Goal: Use online tool/utility: Utilize a website feature to perform a specific function

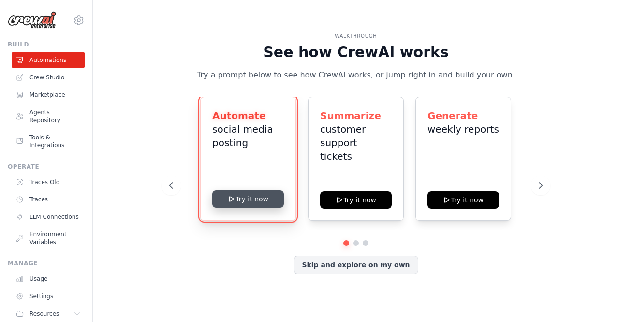
click at [256, 204] on button "Try it now" at bounding box center [248, 198] width 72 height 17
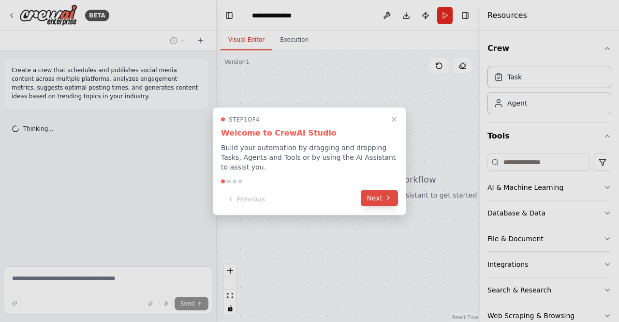
click at [374, 191] on button "Next" at bounding box center [379, 198] width 37 height 16
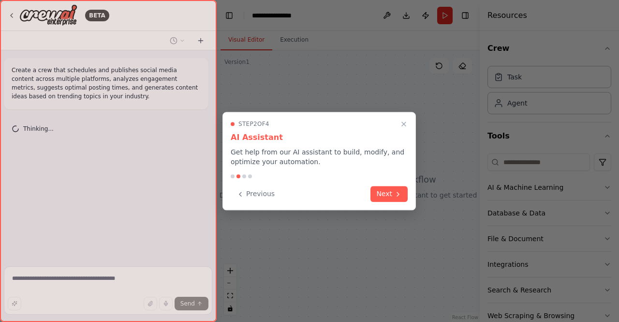
click at [374, 191] on button "Next" at bounding box center [389, 194] width 37 height 16
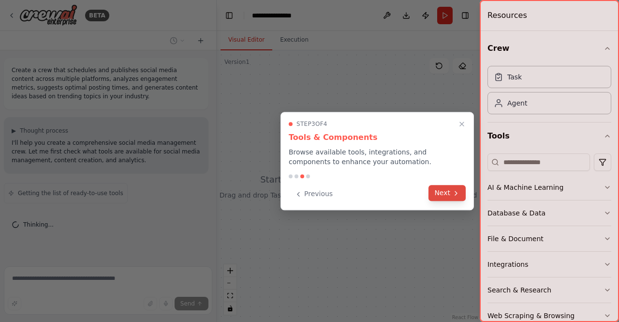
click at [448, 196] on button "Next" at bounding box center [447, 193] width 37 height 16
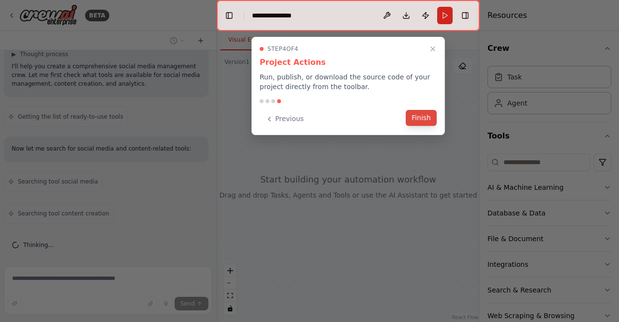
scroll to position [108, 0]
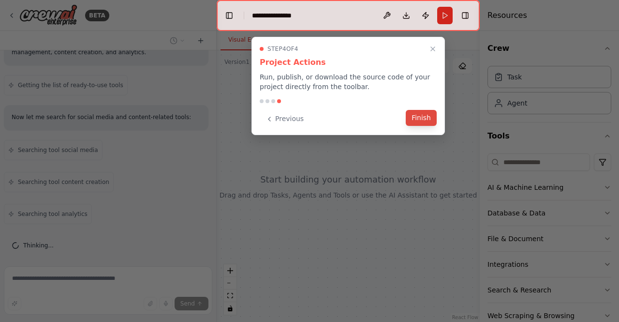
click at [421, 119] on button "Finish" at bounding box center [421, 118] width 31 height 16
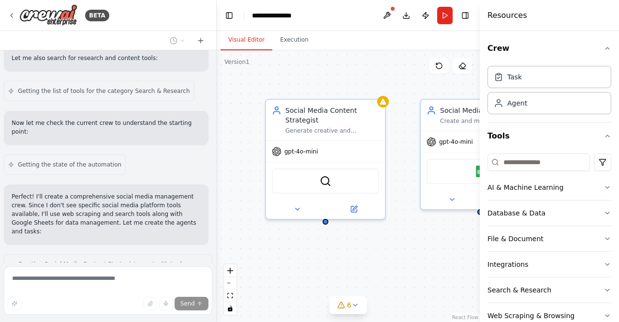
scroll to position [418, 0]
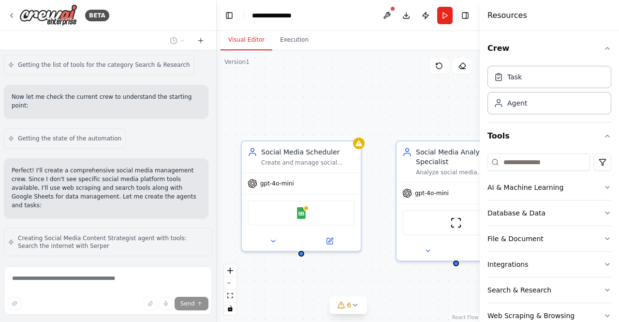
click at [210, 278] on div "BETA Create a crew that schedules and publishes social media content across mul…" at bounding box center [309, 161] width 619 height 322
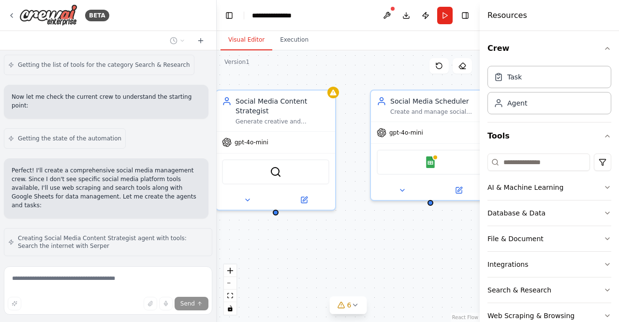
click at [338, 226] on div "Social Media Content Strategist Generate creative and engaging social media con…" at bounding box center [348, 185] width 263 height 271
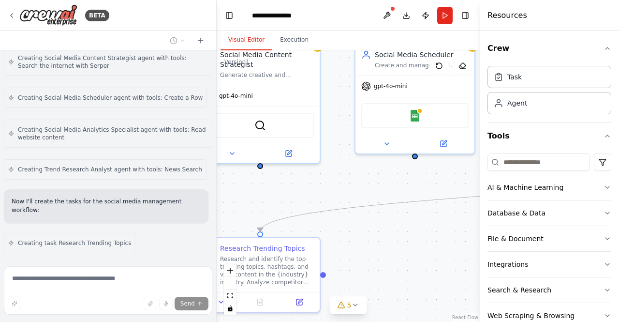
drag, startPoint x: 366, startPoint y: 234, endPoint x: 350, endPoint y: 187, distance: 49.0
click at [350, 187] on div ".deletable-edge-delete-btn { width: 20px; height: 20px; border: 0px solid #ffff…" at bounding box center [348, 185] width 263 height 271
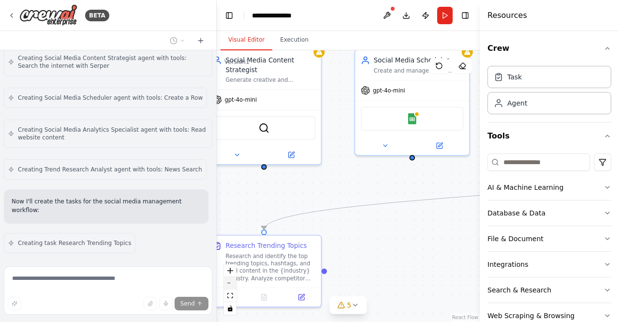
click at [229, 285] on button "zoom out" at bounding box center [230, 283] width 13 height 13
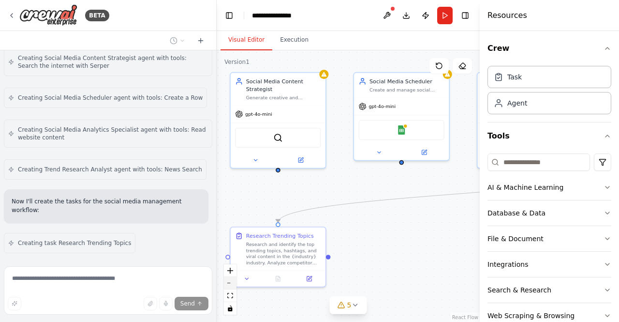
click at [229, 285] on button "zoom out" at bounding box center [230, 283] width 13 height 13
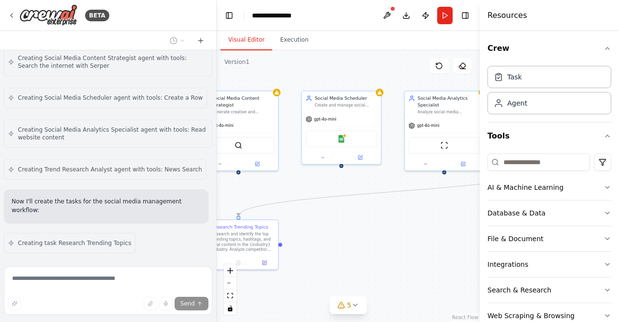
scroll to position [630, 0]
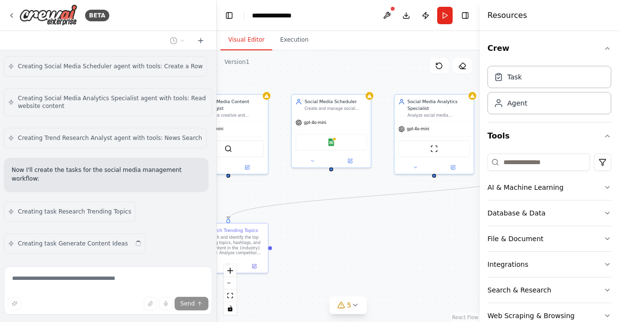
click at [307, 246] on div ".deletable-edge-delete-btn { width: 20px; height: 20px; border: 0px solid #ffff…" at bounding box center [348, 185] width 263 height 271
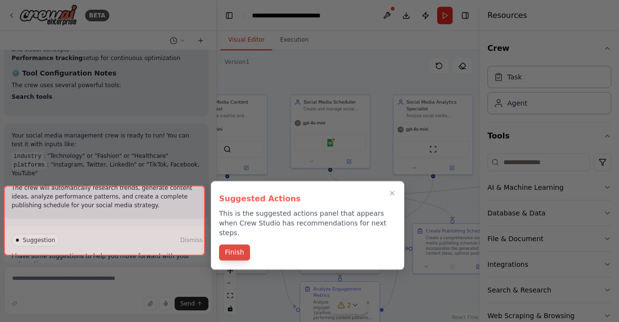
click at [228, 244] on button "Finish" at bounding box center [234, 252] width 31 height 16
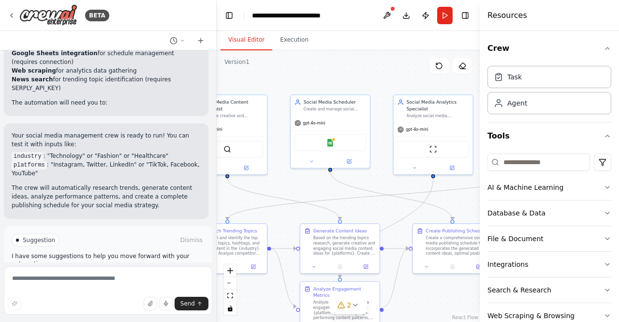
click at [158, 273] on button "Run Automation" at bounding box center [108, 280] width 193 height 15
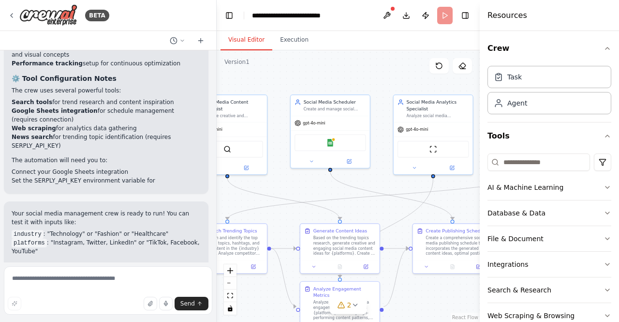
scroll to position [1287, 0]
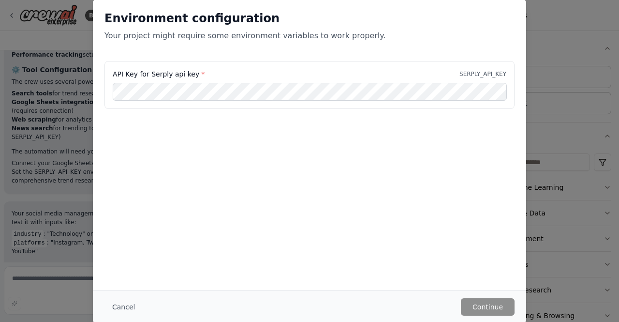
click at [473, 73] on p "SERPLY_API_KEY" at bounding box center [483, 74] width 47 height 8
drag, startPoint x: 463, startPoint y: 73, endPoint x: 506, endPoint y: 74, distance: 42.6
click at [506, 74] on div "API Key for Serply api key * SERPLY_API_KEY" at bounding box center [310, 74] width 394 height 10
copy p "SERPLY_API_KEY"
click at [131, 309] on button "Cancel" at bounding box center [123, 306] width 38 height 17
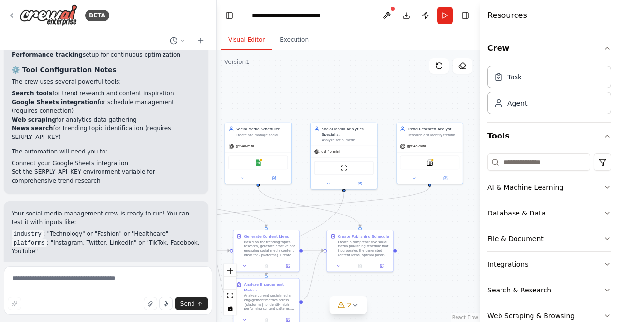
drag, startPoint x: 342, startPoint y: 74, endPoint x: 245, endPoint y: 75, distance: 97.7
click at [245, 75] on div ".deletable-edge-delete-btn { width: 20px; height: 20px; border: 0px solid #ffff…" at bounding box center [348, 185] width 263 height 271
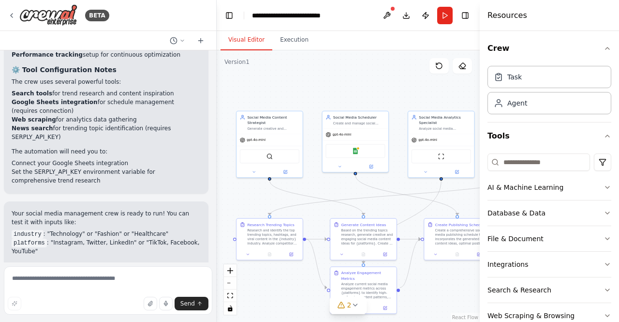
drag, startPoint x: 304, startPoint y: 93, endPoint x: 401, endPoint y: 81, distance: 98.0
click at [401, 81] on div ".deletable-edge-delete-btn { width: 20px; height: 20px; border: 0px solid #ffff…" at bounding box center [348, 185] width 263 height 271
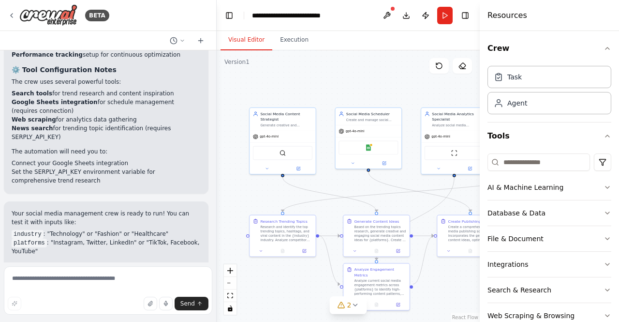
drag, startPoint x: 290, startPoint y: 293, endPoint x: 301, endPoint y: 288, distance: 12.3
click at [301, 288] on div ".deletable-edge-delete-btn { width: 20px; height: 20px; border: 0px solid #ffff…" at bounding box center [348, 185] width 263 height 271
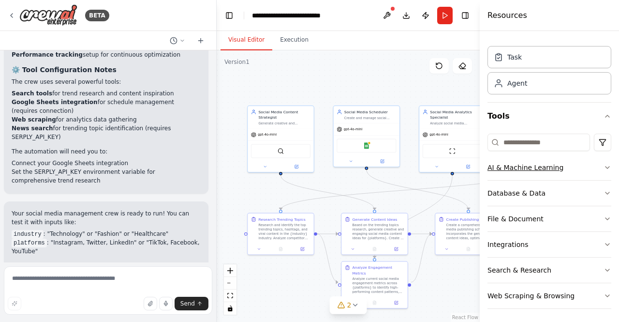
scroll to position [20, 0]
click at [604, 169] on div "Crew Task Agent Tools AI & Machine Learning Database & Data File & Document Int…" at bounding box center [549, 176] width 139 height 291
click at [604, 164] on icon "button" at bounding box center [608, 167] width 8 height 8
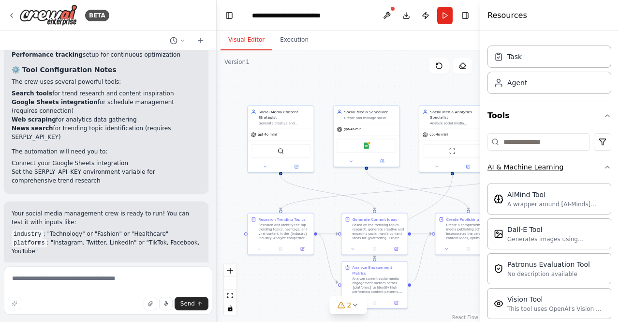
click at [604, 164] on icon "button" at bounding box center [608, 167] width 8 height 8
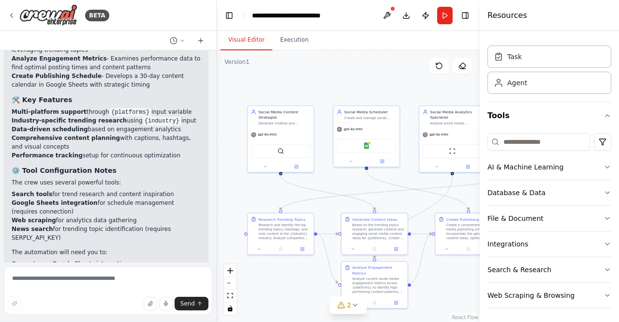
scroll to position [1186, 0]
drag, startPoint x: 12, startPoint y: 189, endPoint x: 94, endPoint y: 197, distance: 82.6
click at [94, 224] on li "News search for trending topic identification (requires SERPLY_API_KEY)" at bounding box center [106, 232] width 189 height 17
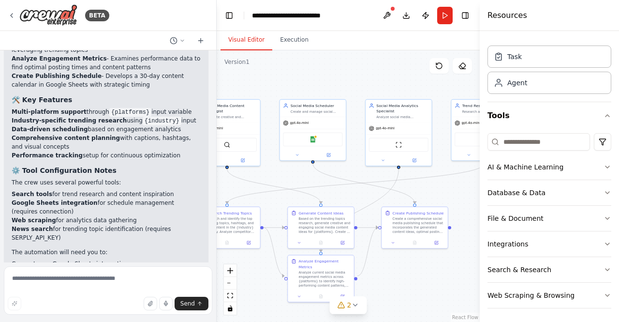
drag, startPoint x: 276, startPoint y: 89, endPoint x: 223, endPoint y: 83, distance: 54.0
click at [223, 83] on div ".deletable-edge-delete-btn { width: 20px; height: 20px; border: 0px solid #ffff…" at bounding box center [348, 185] width 263 height 271
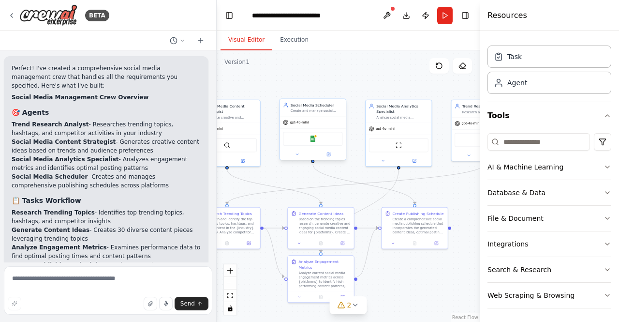
scroll to position [997, 0]
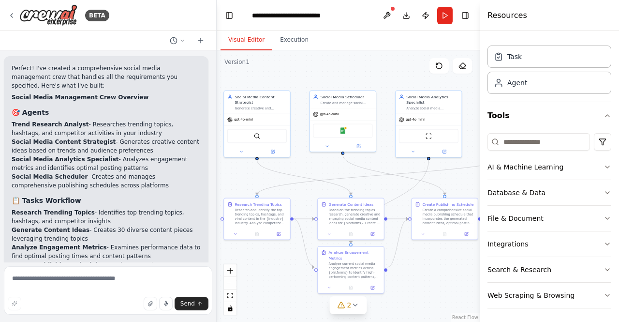
drag, startPoint x: 327, startPoint y: 85, endPoint x: 357, endPoint y: 75, distance: 31.4
click at [357, 75] on div ".deletable-edge-delete-btn { width: 20px; height: 20px; border: 0px solid #ffff…" at bounding box center [348, 185] width 263 height 271
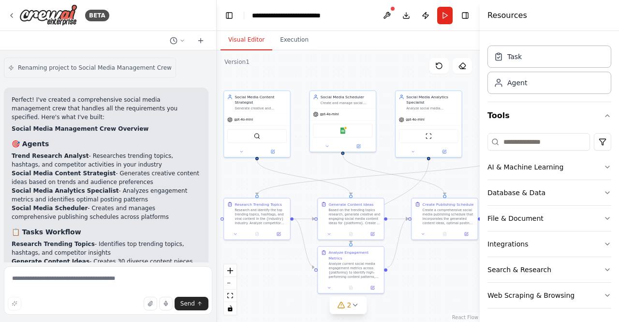
scroll to position [1287, 0]
